Goal: Find specific page/section: Find specific page/section

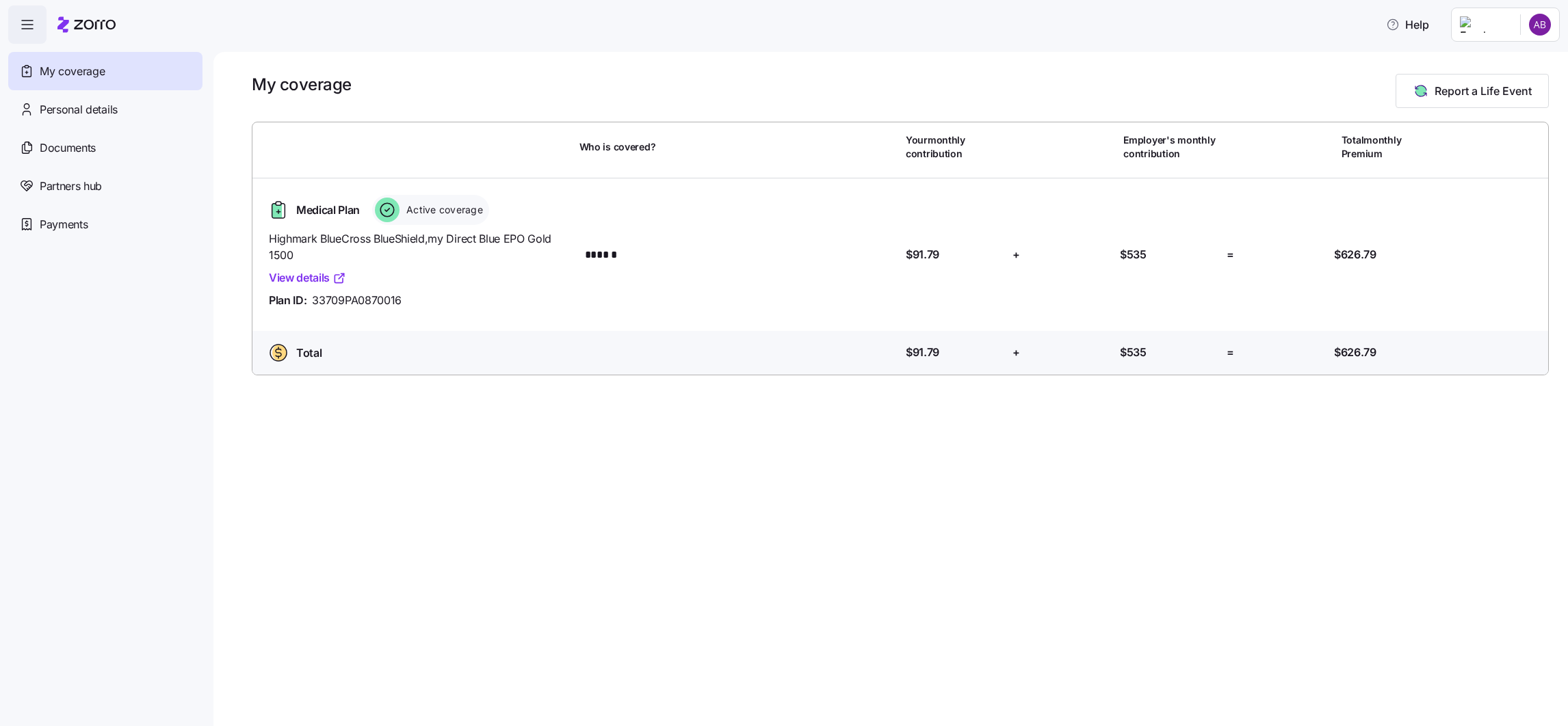
click at [1491, 27] on html "Help My coverage Personal details Documents Partners hub Payments My coverage R…" at bounding box center [784, 359] width 1568 height 718
click at [1483, 63] on div "Admin view" at bounding box center [1493, 61] width 71 height 15
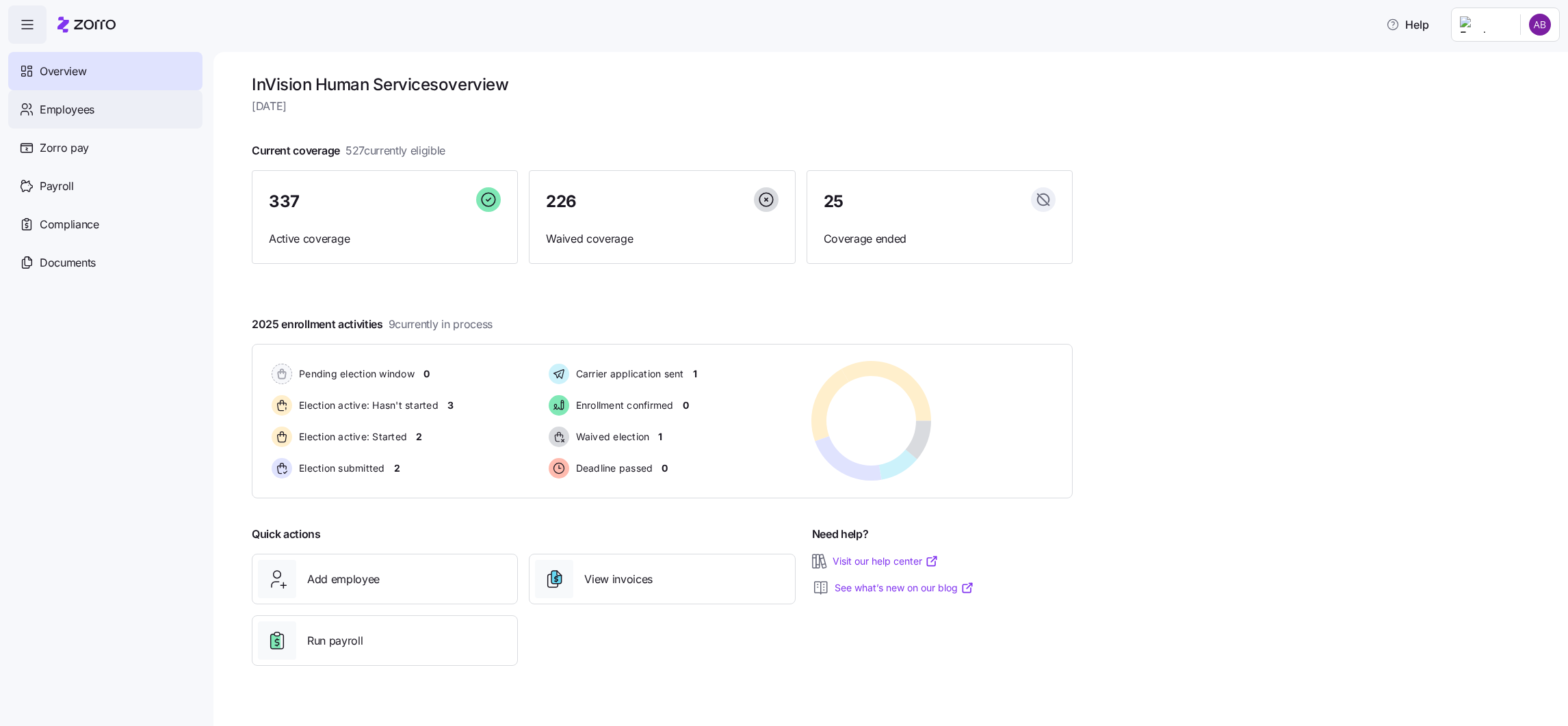
click at [83, 110] on span "Employees" at bounding box center [66, 110] width 55 height 17
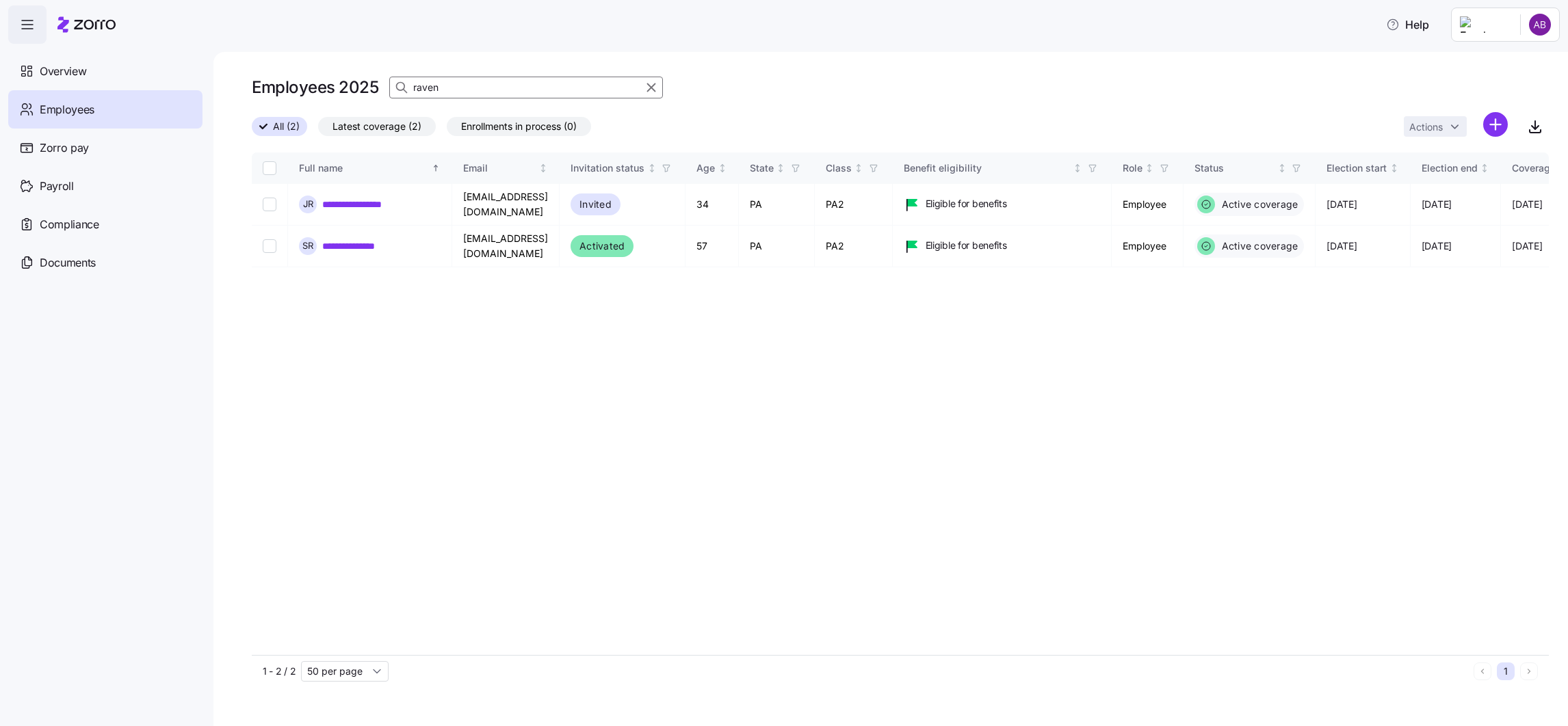
drag, startPoint x: 457, startPoint y: 91, endPoint x: 325, endPoint y: 50, distance: 138.2
click at [323, 77] on div "Employees 2025 raven" at bounding box center [457, 87] width 411 height 27
type input "jessica morgan"
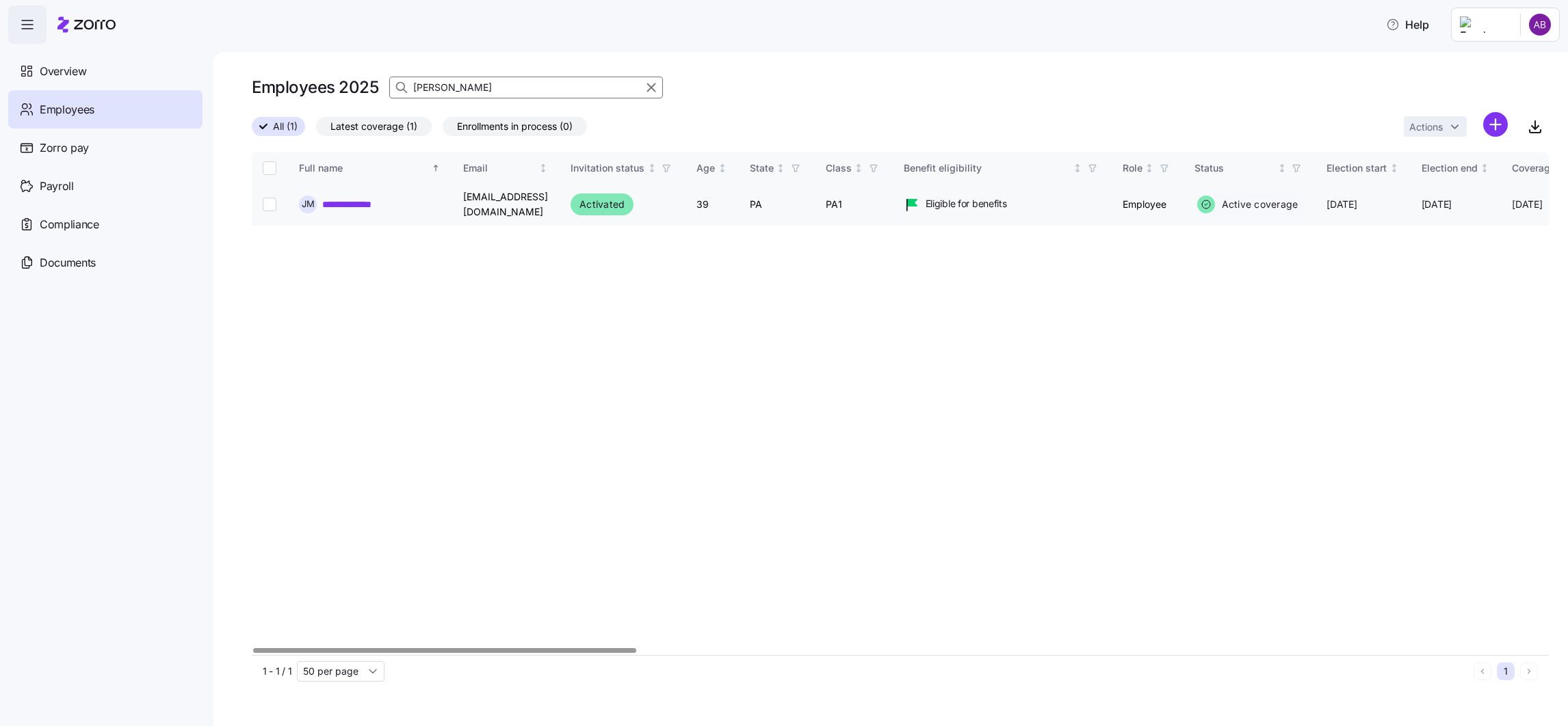
click at [340, 199] on link "**********" at bounding box center [358, 205] width 72 height 14
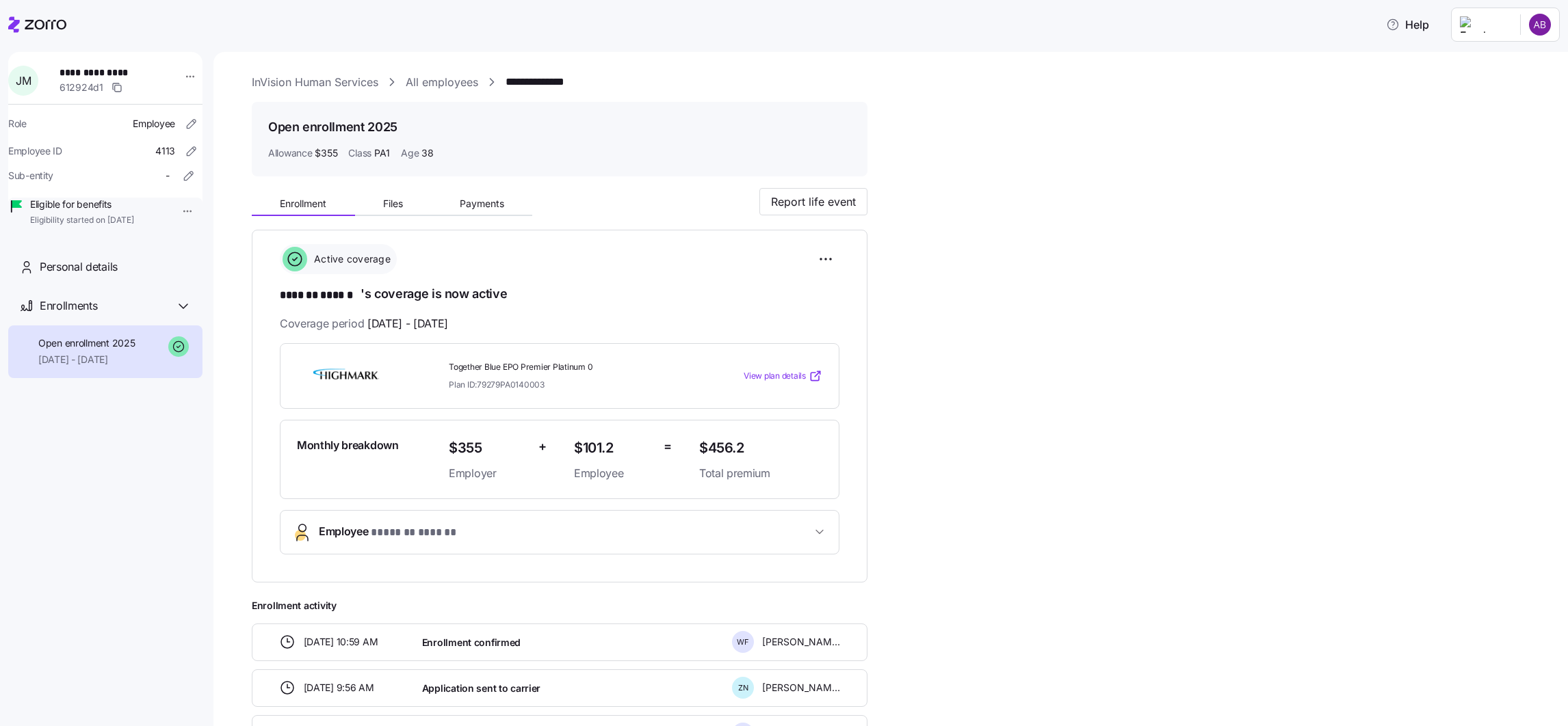
click at [780, 375] on span "View plan details" at bounding box center [775, 376] width 62 height 13
